Goal: Task Accomplishment & Management: Manage account settings

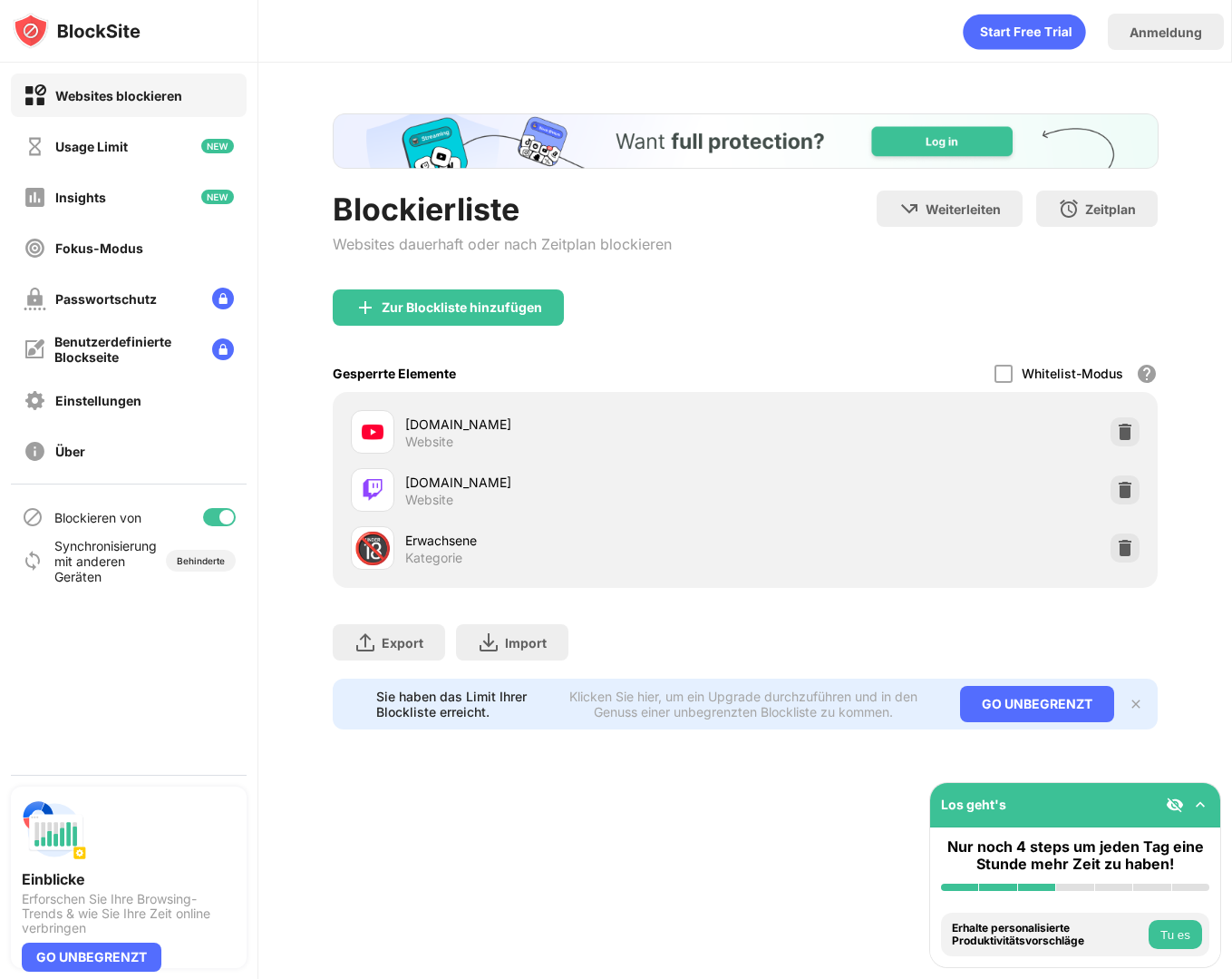
click at [1129, 485] on img at bounding box center [1125, 489] width 18 height 18
